Goal: Task Accomplishment & Management: Manage account settings

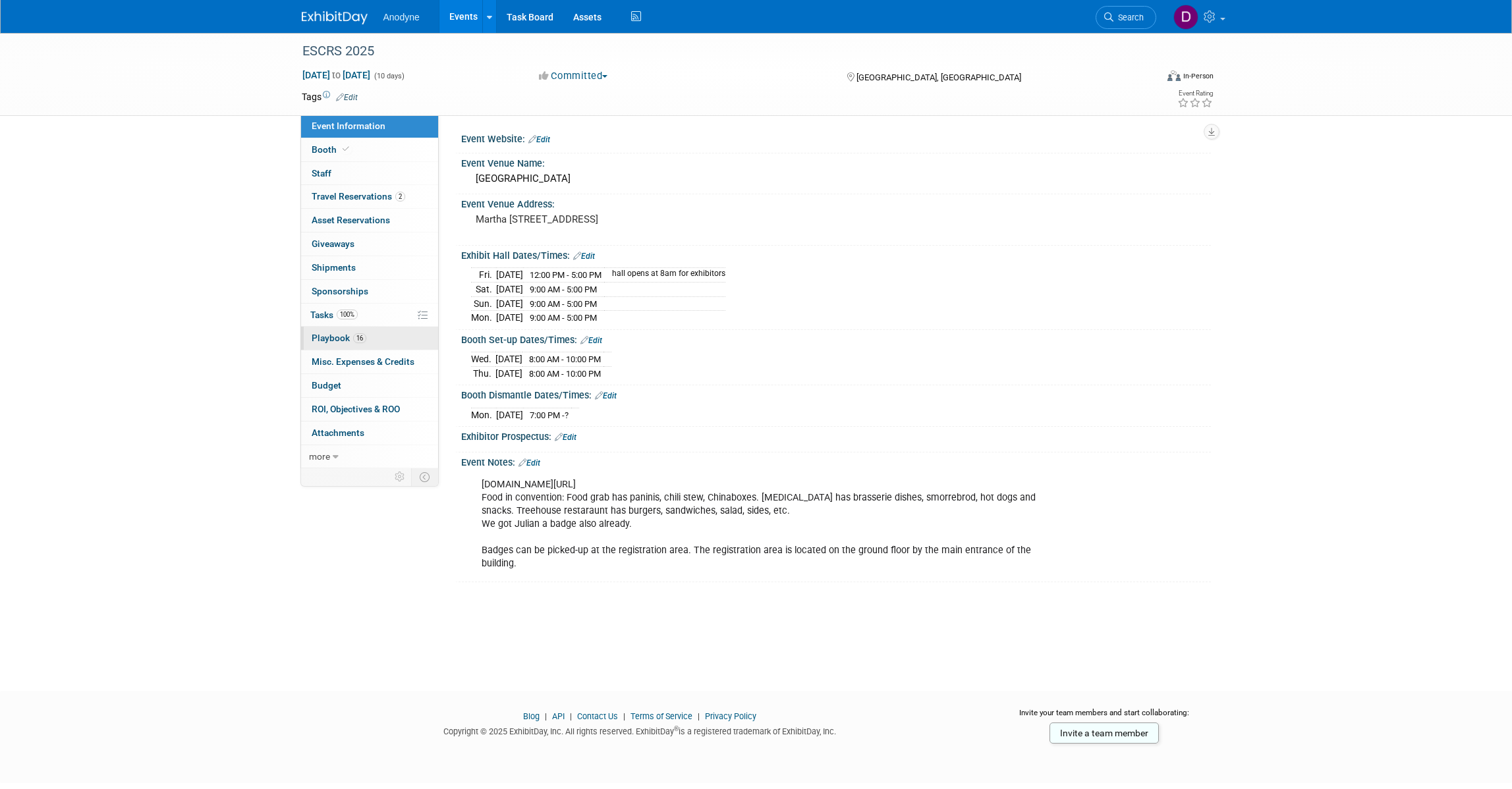
click at [409, 333] on link "16 Playbook 16" at bounding box center [369, 338] width 137 height 23
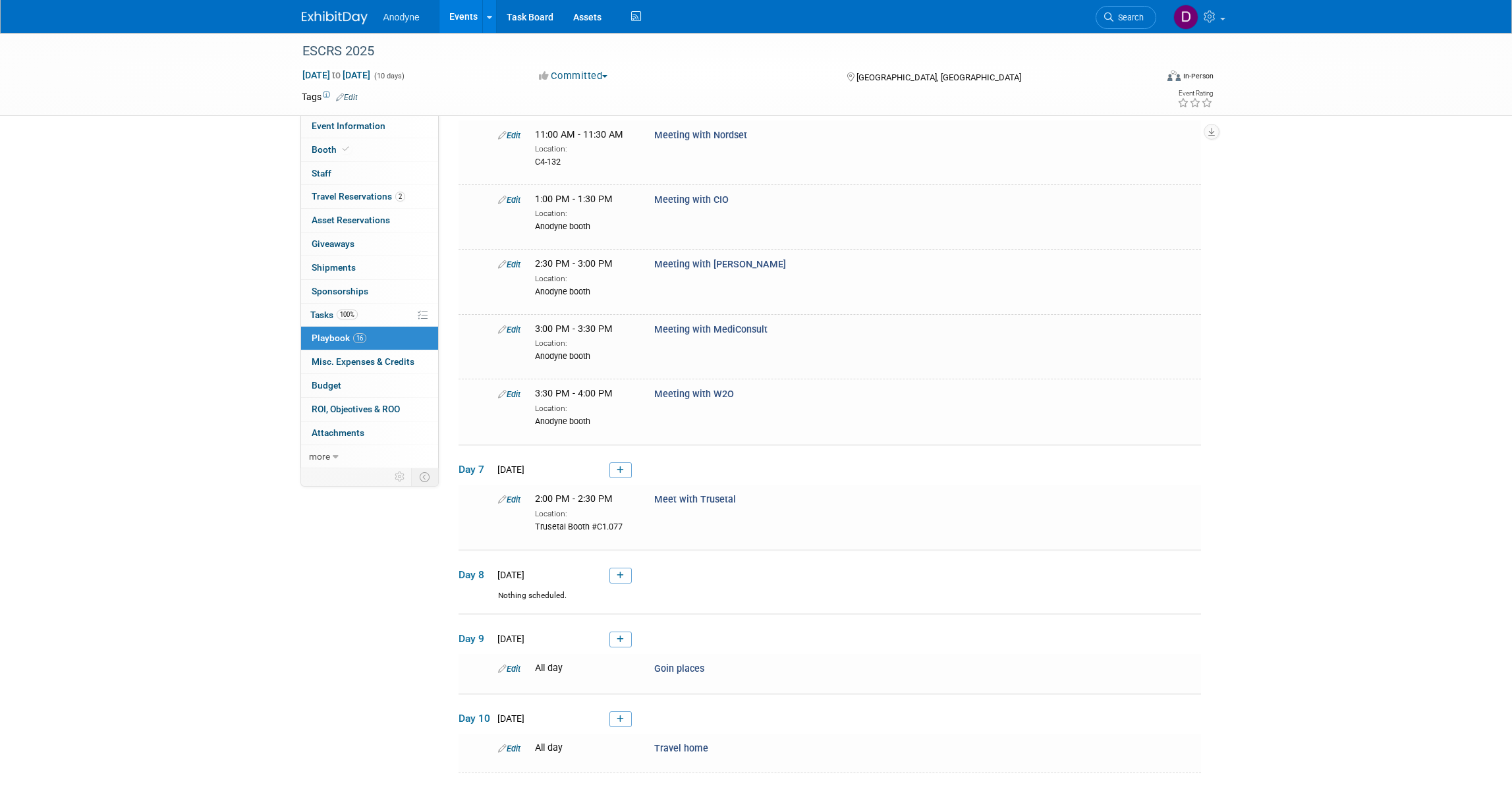
scroll to position [797, 0]
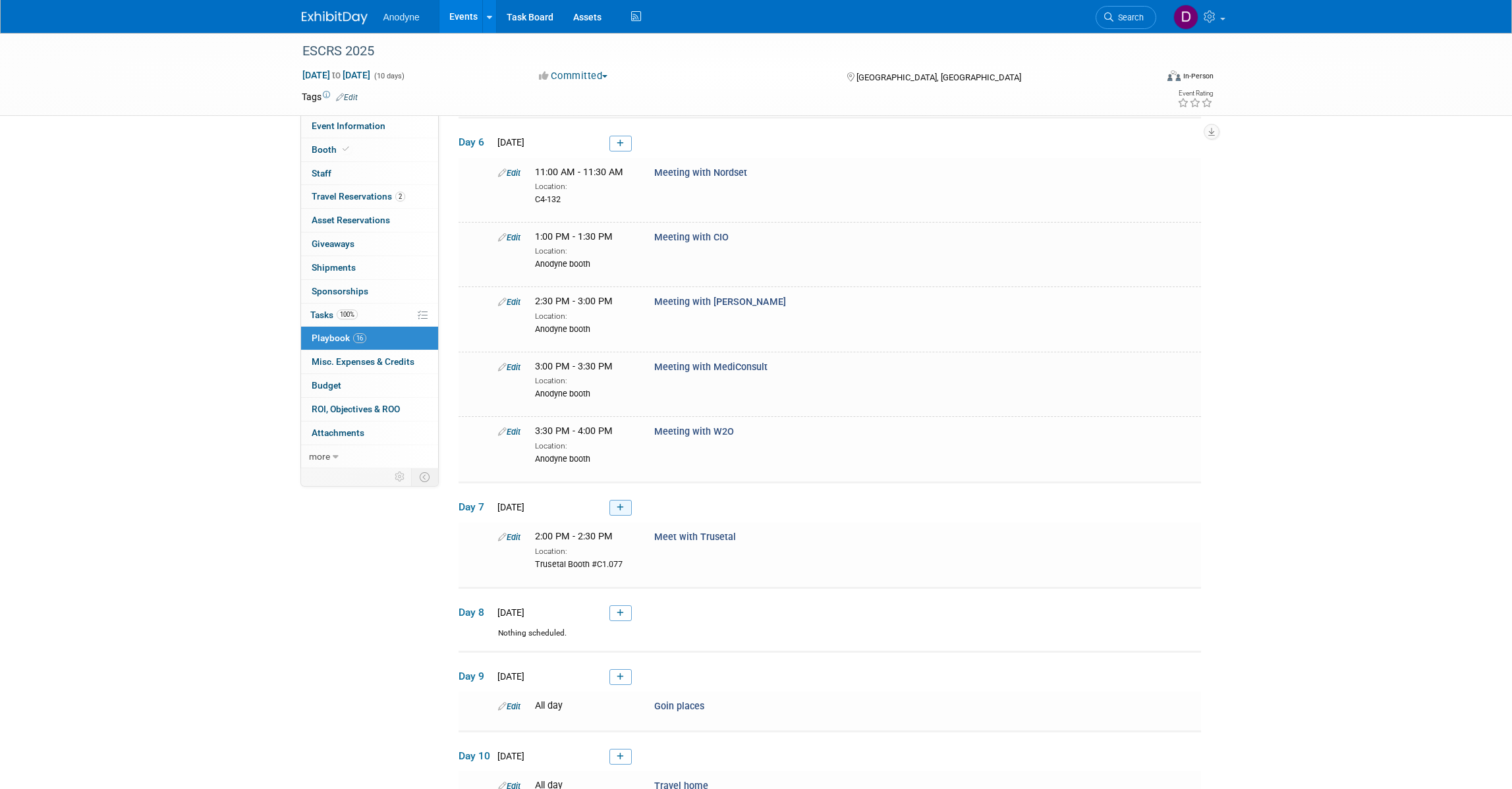
click at [614, 516] on link at bounding box center [620, 507] width 23 height 16
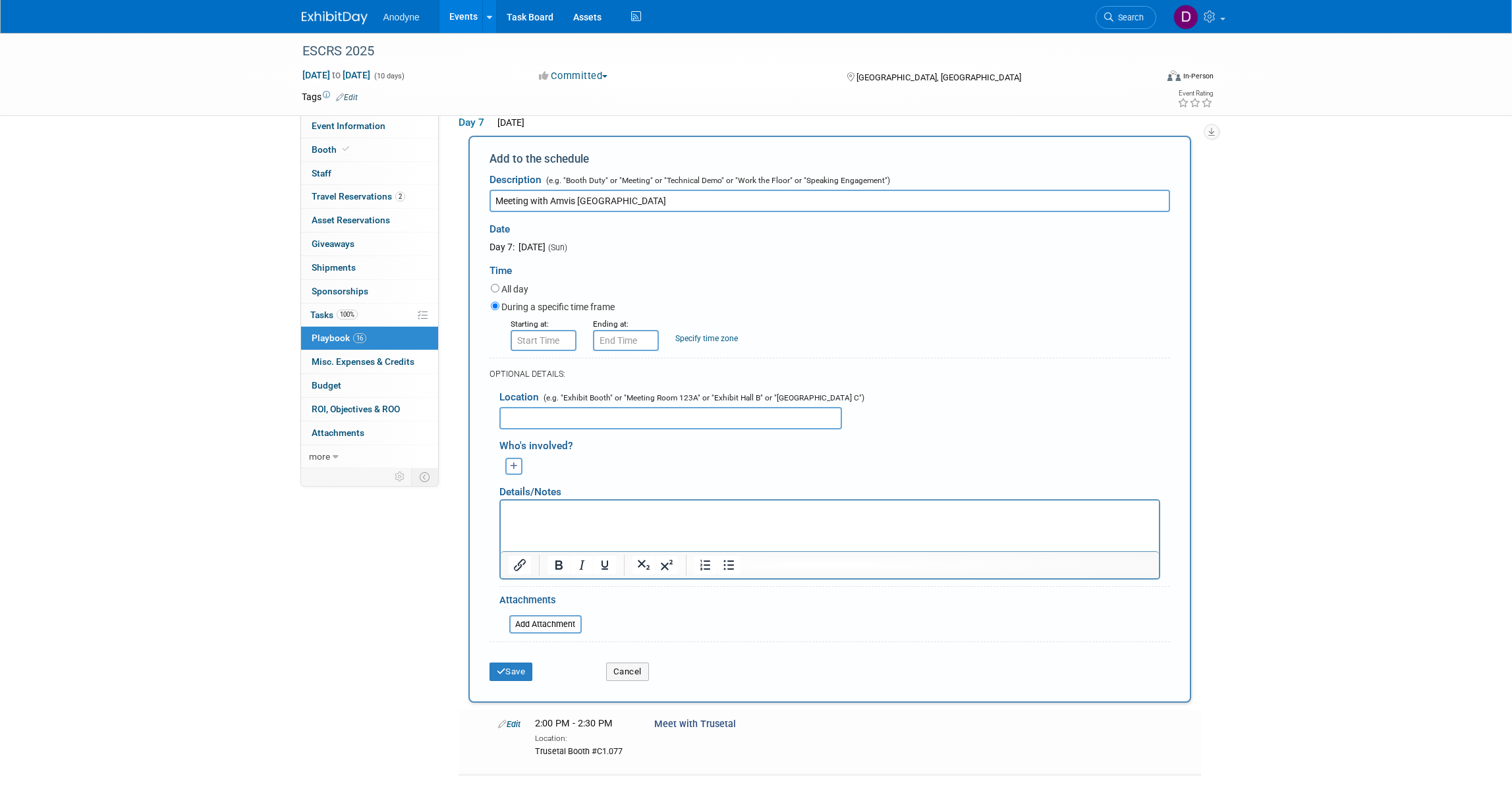
scroll to position [1240, 0]
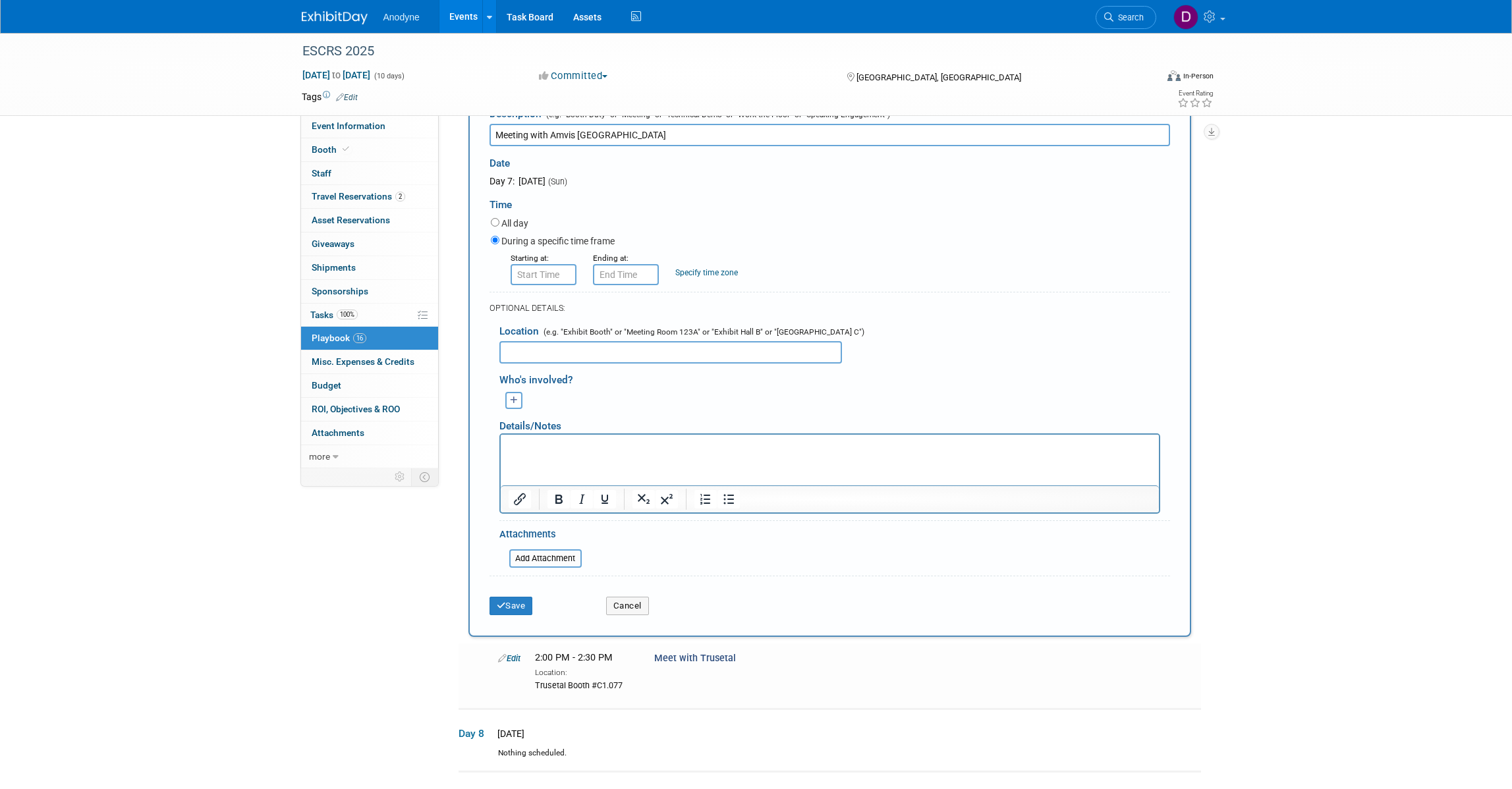
type input "Meeting with Amvis Greece"
click at [533, 285] on input "text" at bounding box center [543, 274] width 66 height 21
drag, startPoint x: 548, startPoint y: 406, endPoint x: 564, endPoint y: 419, distance: 20.6
click at [547, 346] on span "08" at bounding box center [541, 334] width 25 height 24
click at [537, 324] on td "12" at bounding box center [535, 307] width 42 height 36
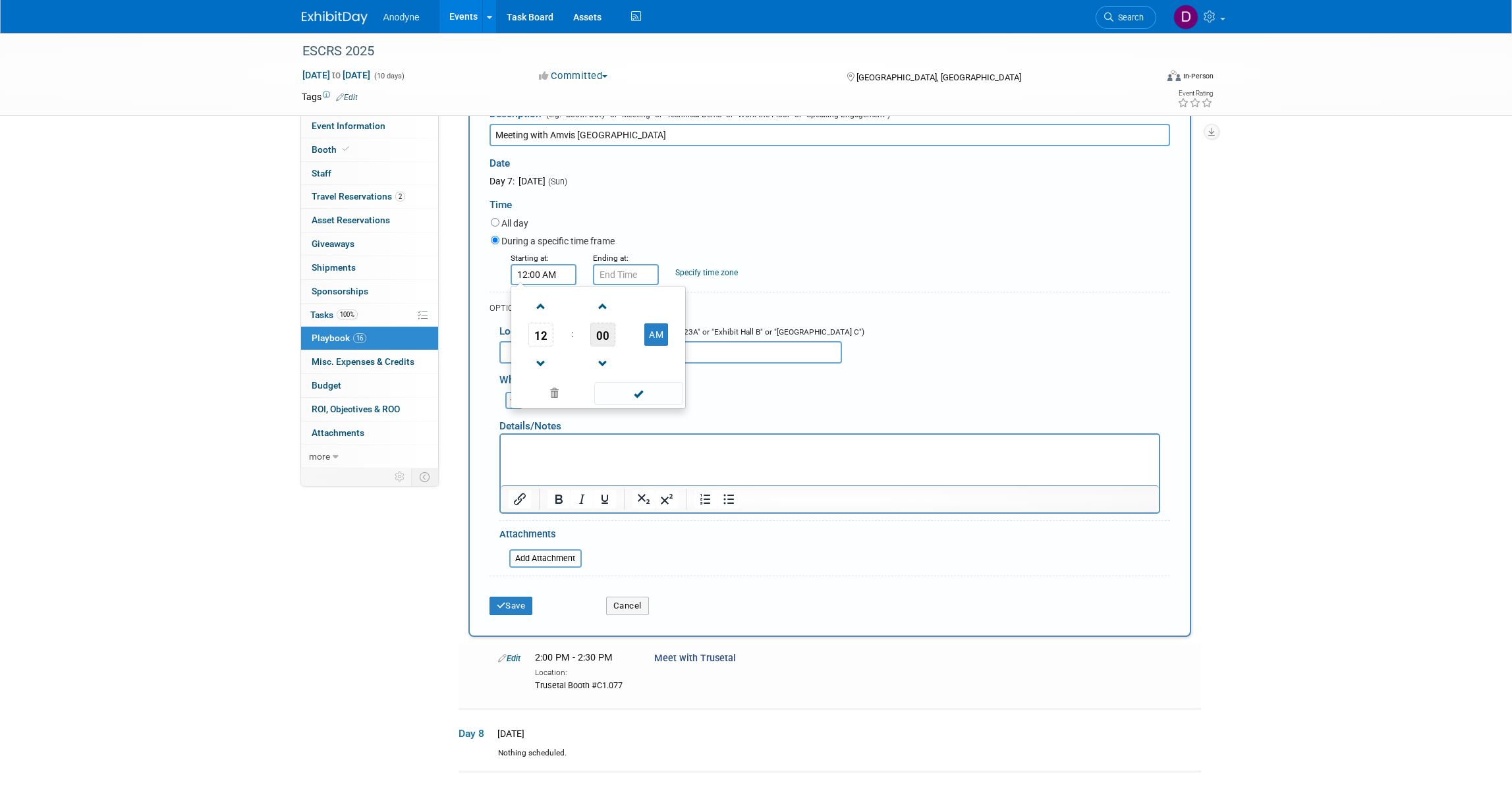
click at [612, 346] on span "00" at bounding box center [602, 334] width 25 height 24
click at [619, 360] on td "30" at bounding box center [619, 342] width 42 height 36
click at [652, 346] on button "AM" at bounding box center [656, 334] width 24 height 22
type input "12:30 PM"
click at [651, 405] on span at bounding box center [639, 393] width 89 height 23
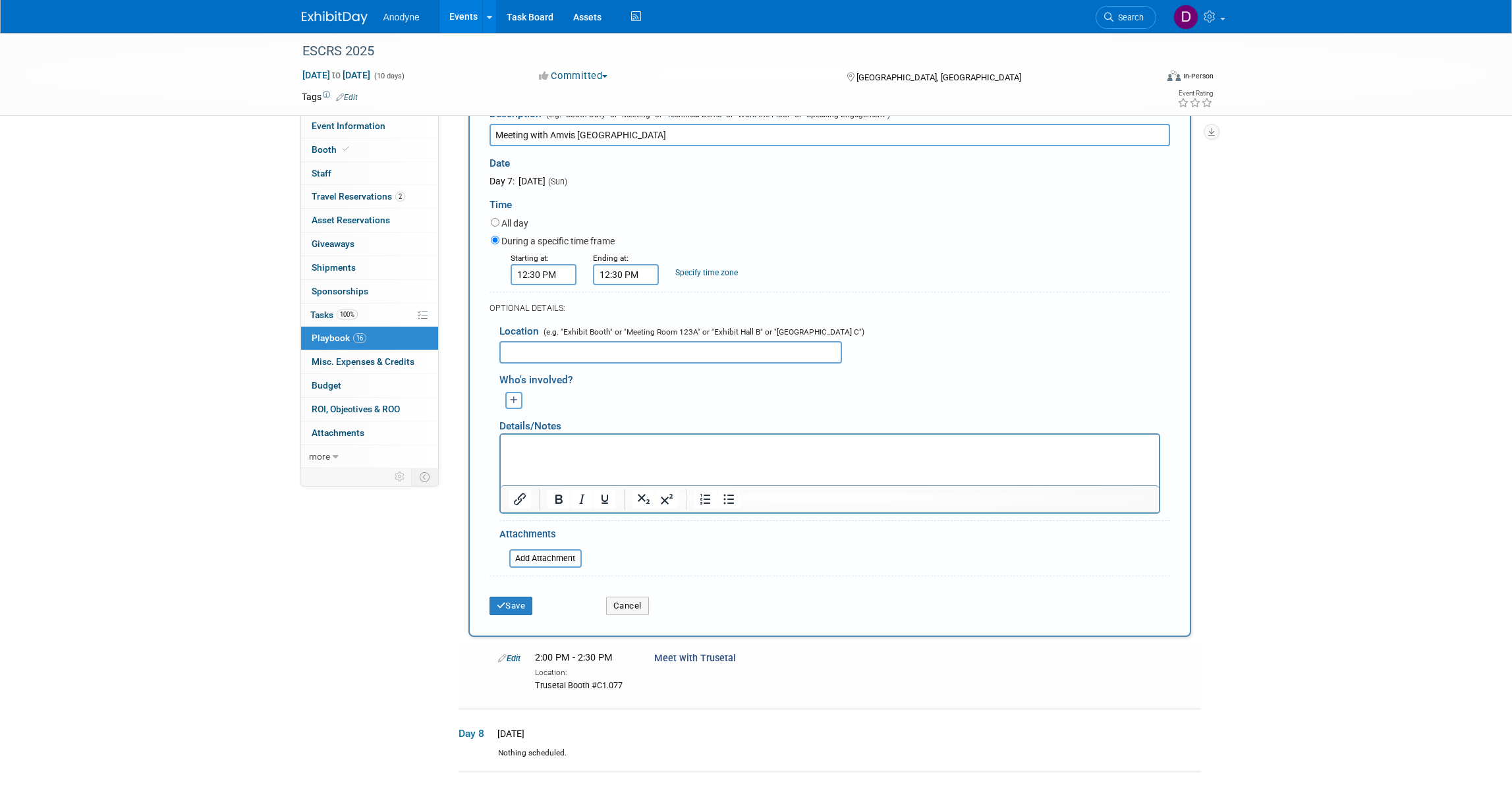
click at [626, 285] on input "12:30 PM" at bounding box center [626, 274] width 66 height 21
click at [620, 346] on span "12" at bounding box center [623, 334] width 25 height 24
click at [662, 324] on td "01" at bounding box center [659, 307] width 42 height 36
click at [692, 346] on span "30" at bounding box center [685, 334] width 25 height 24
drag, startPoint x: 616, startPoint y: 385, endPoint x: 681, endPoint y: 441, distance: 85.8
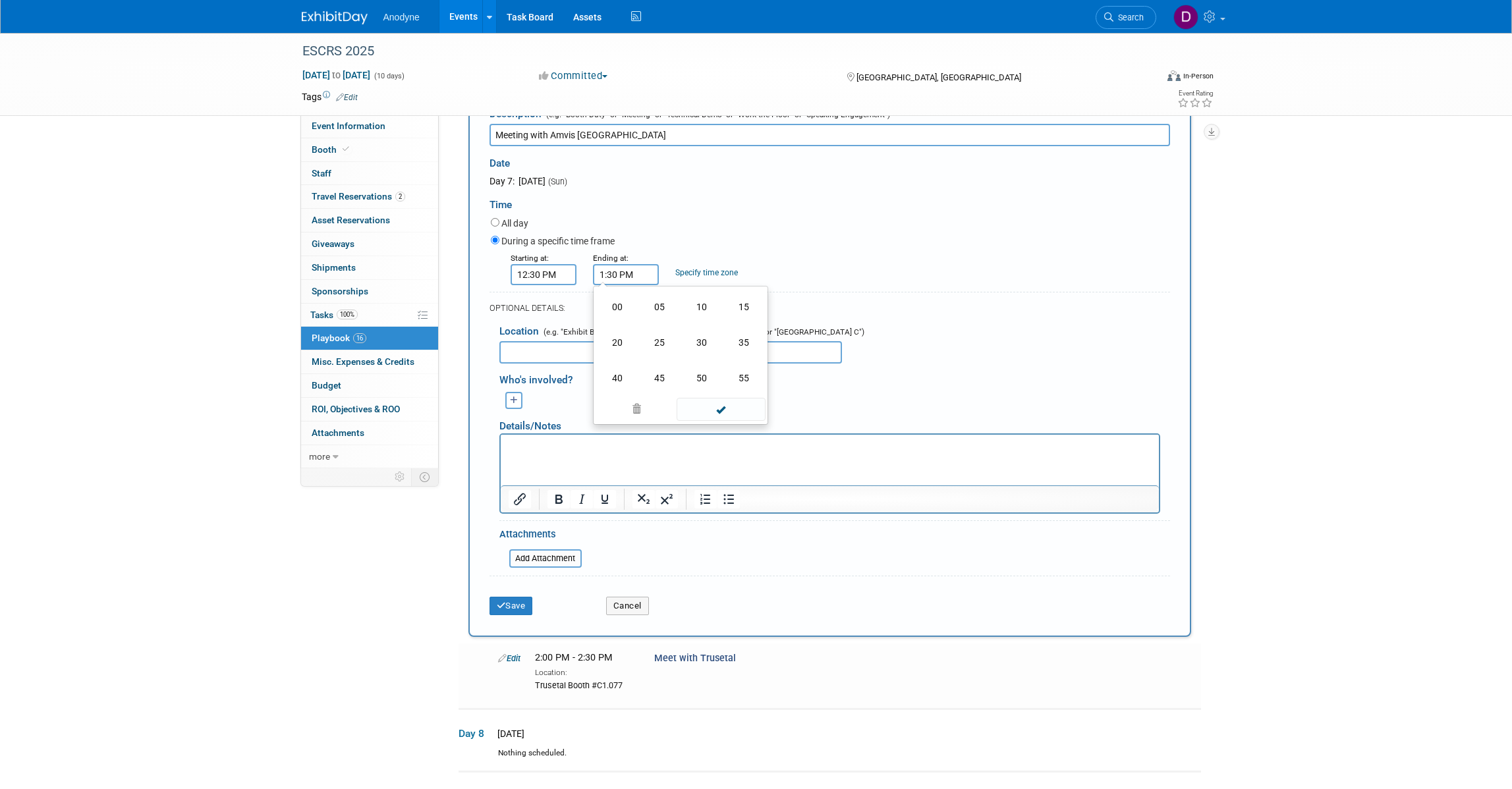
click at [618, 324] on td "00" at bounding box center [617, 307] width 42 height 36
type input "1:00 PM"
click at [719, 405] on span at bounding box center [721, 393] width 89 height 23
click at [555, 363] on input "text" at bounding box center [670, 352] width 342 height 22
type input "Anodyne booth"
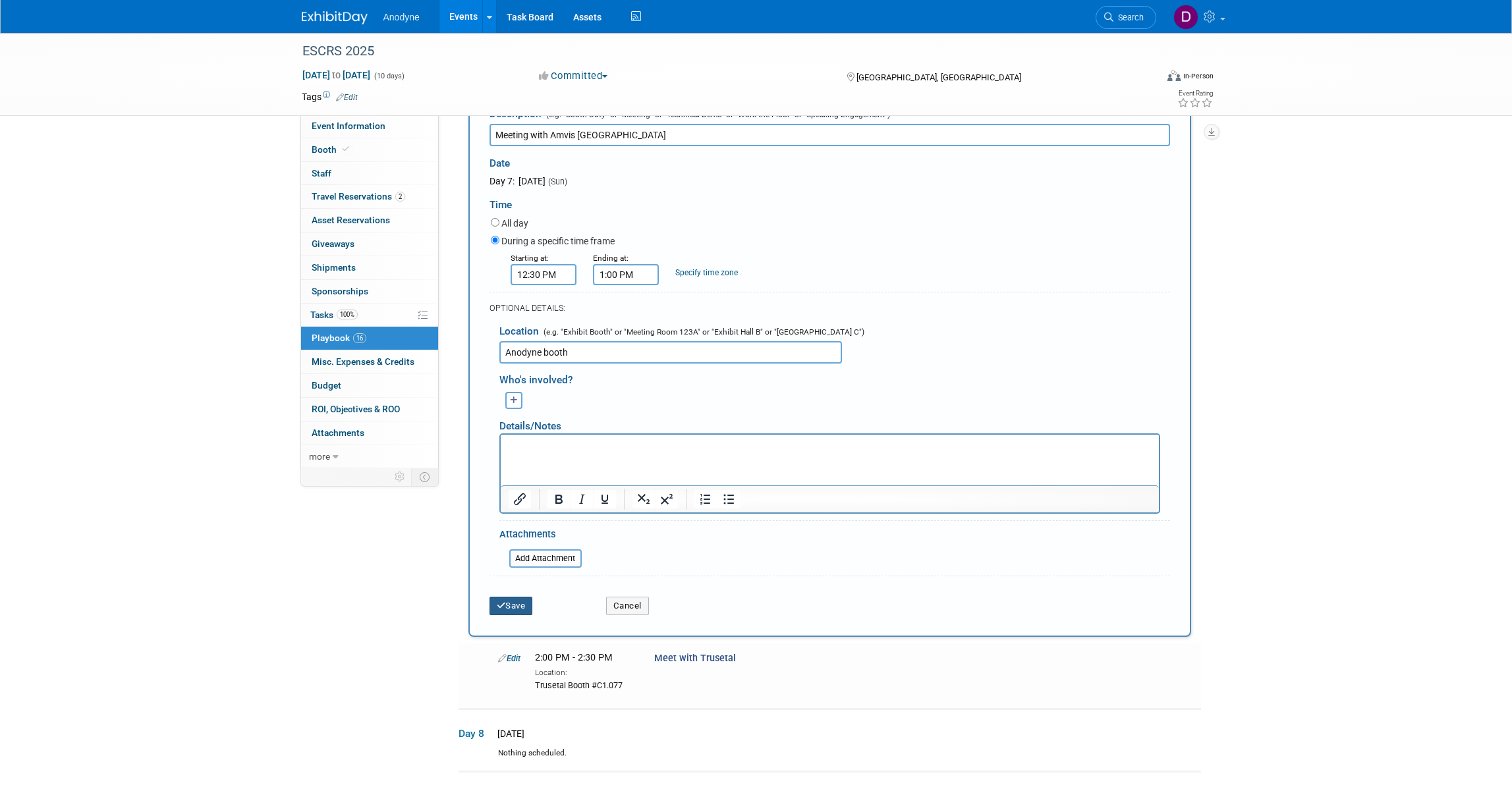
click at [512, 611] on button "Save" at bounding box center [512, 606] width 43 height 19
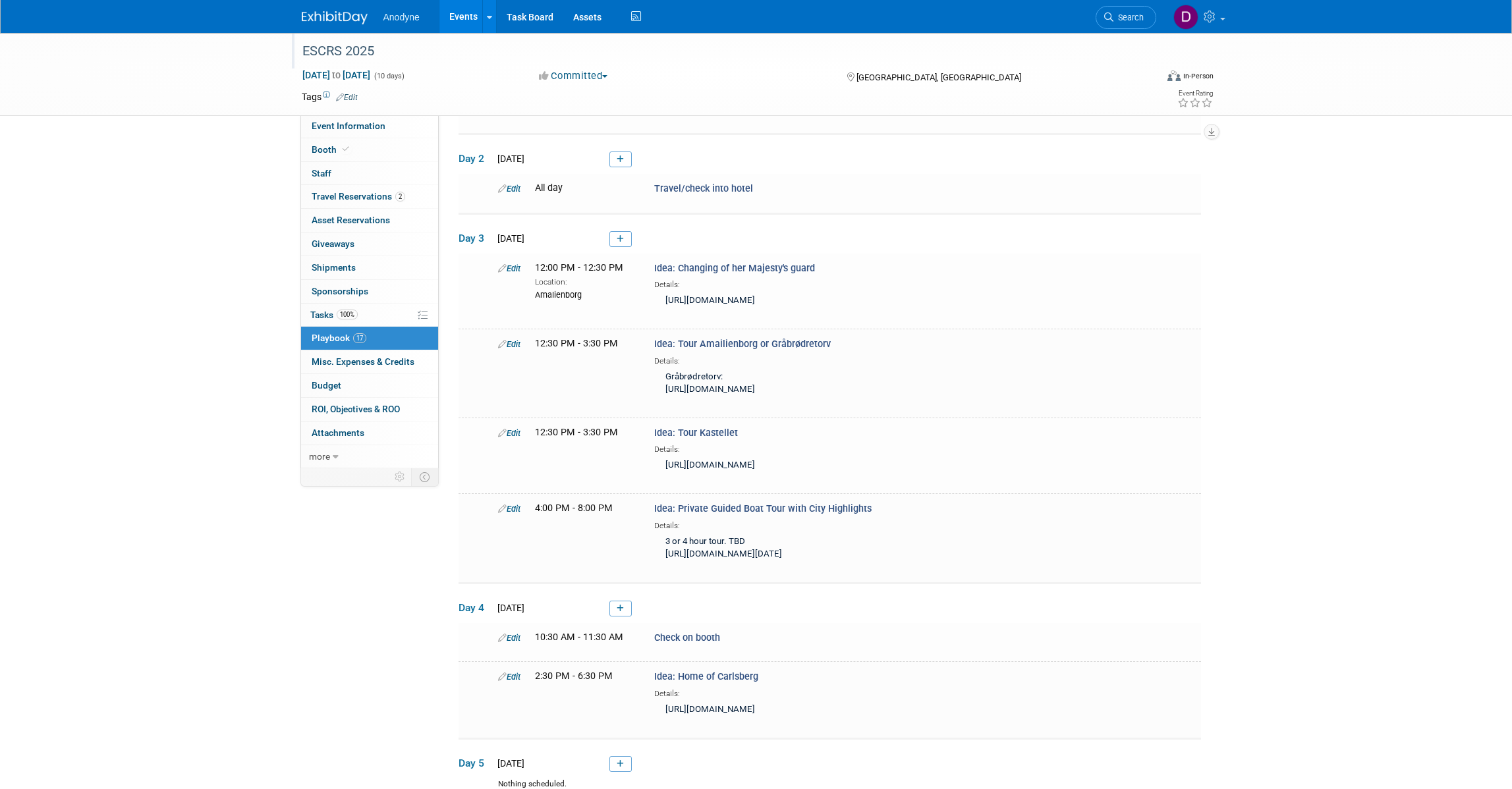
scroll to position [0, 0]
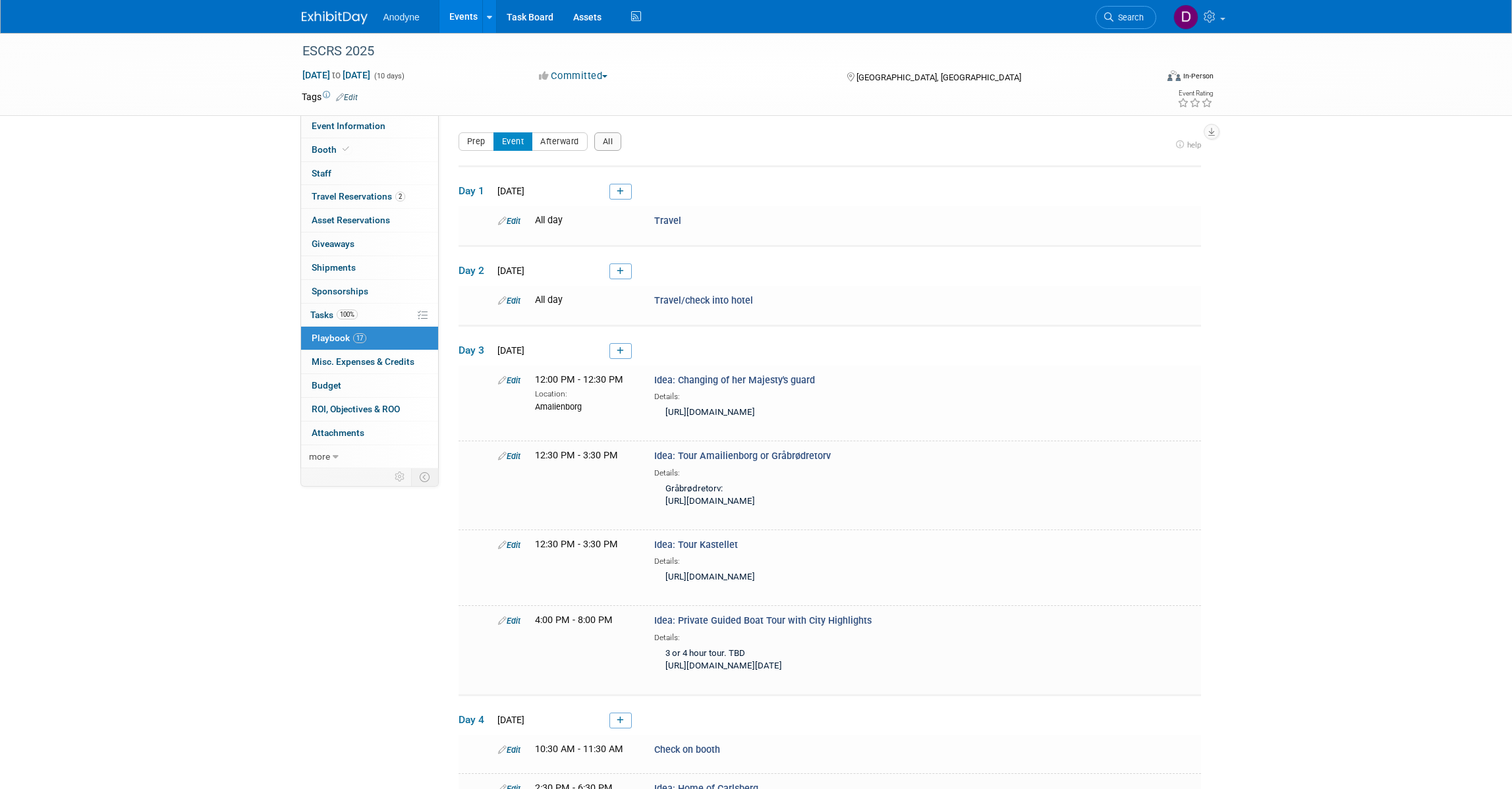
click at [331, 18] on img at bounding box center [335, 17] width 66 height 13
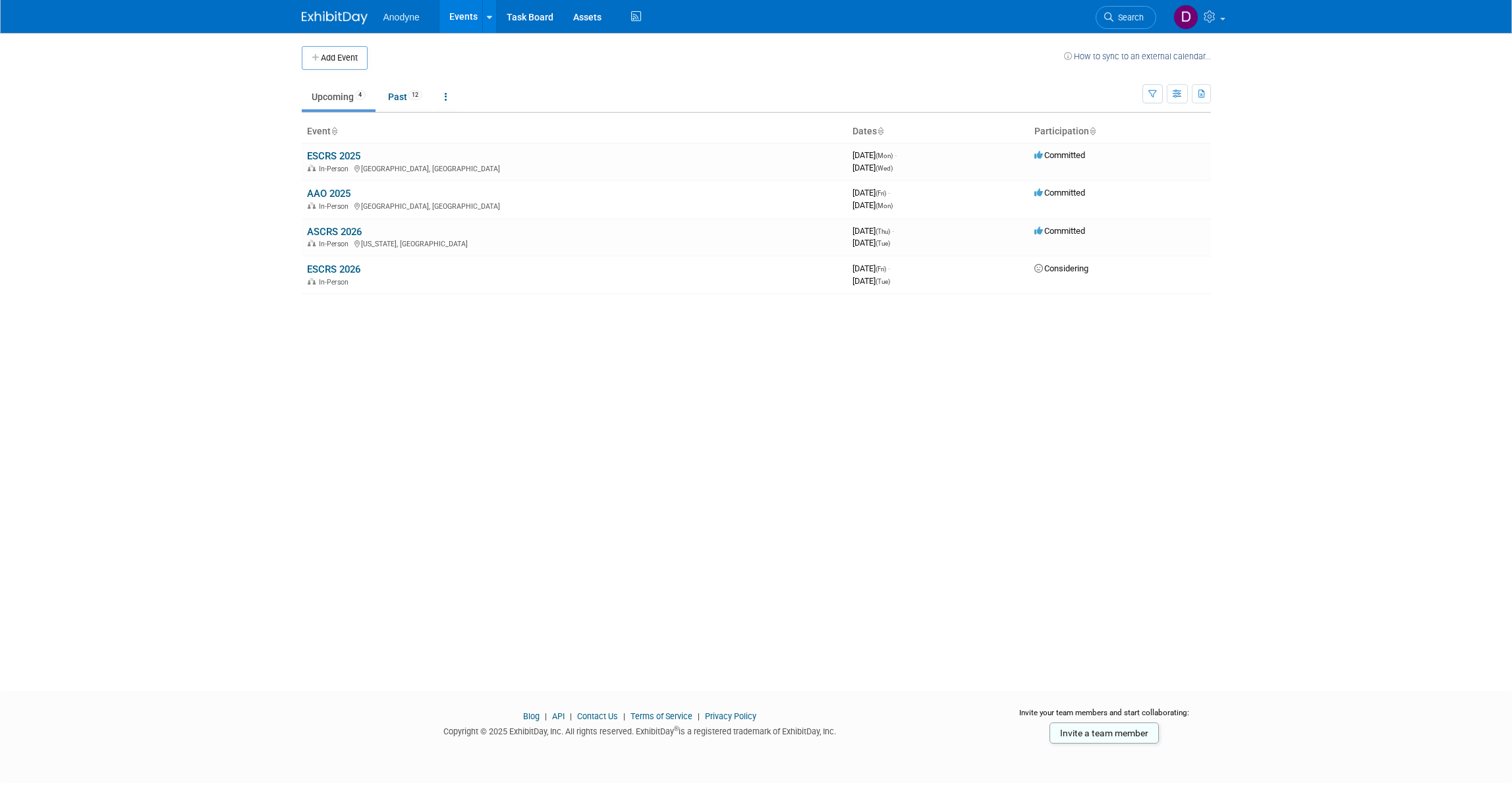
click at [159, 152] on body "Anodyne Events Add Event Bulk Upload Events Shareable Event Boards Recently Vie…" at bounding box center [756, 394] width 1512 height 789
